Goal: Task Accomplishment & Management: Use online tool/utility

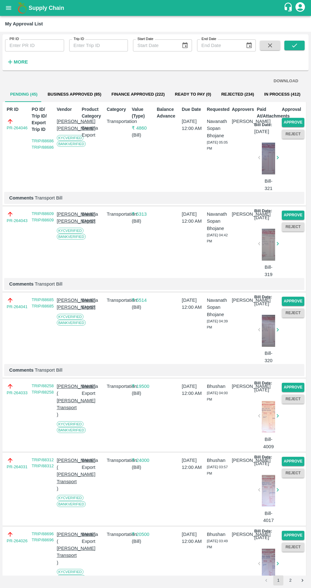
click at [295, 123] on button "Approve" at bounding box center [293, 122] width 23 height 9
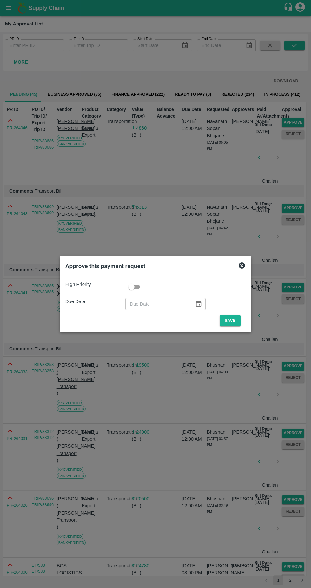
click at [230, 319] on button "Save" at bounding box center [230, 320] width 21 height 11
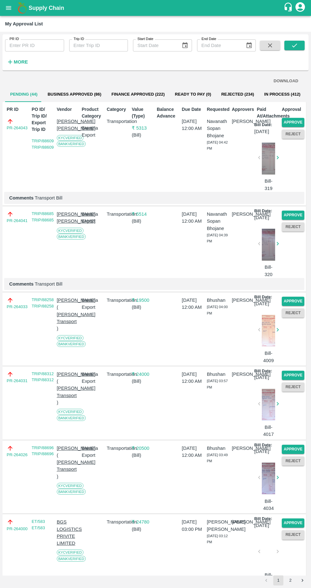
click at [298, 121] on button "Approve" at bounding box center [293, 122] width 23 height 9
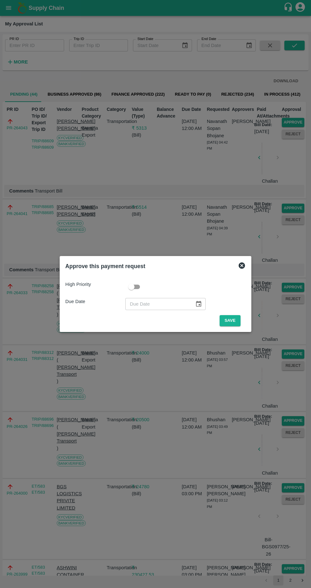
click at [237, 323] on button "Save" at bounding box center [230, 320] width 21 height 11
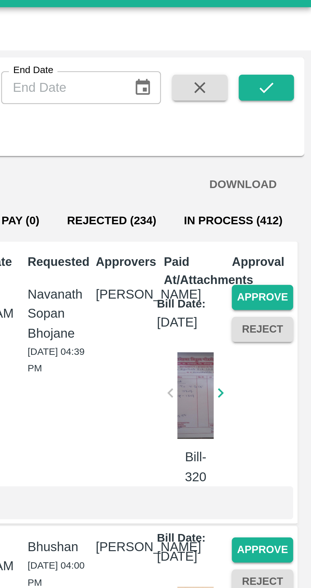
click at [295, 121] on button "Approve" at bounding box center [293, 122] width 23 height 9
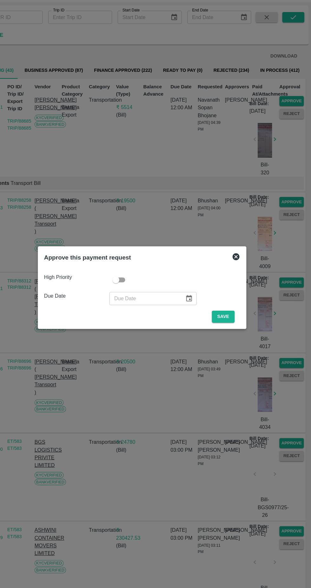
click at [238, 317] on button "Save" at bounding box center [230, 320] width 21 height 11
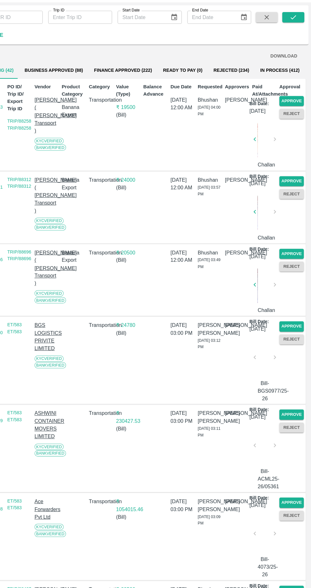
click at [295, 124] on button "Approve" at bounding box center [293, 122] width 23 height 9
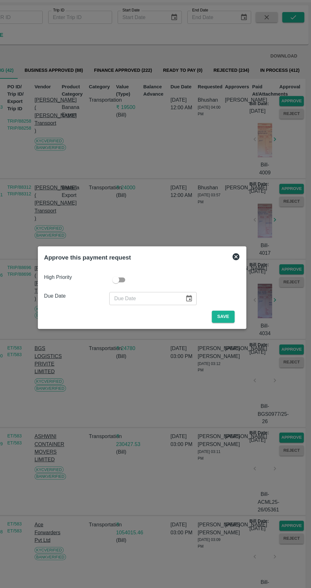
click at [235, 321] on button "Save" at bounding box center [230, 320] width 21 height 11
